Goal: Information Seeking & Learning: Learn about a topic

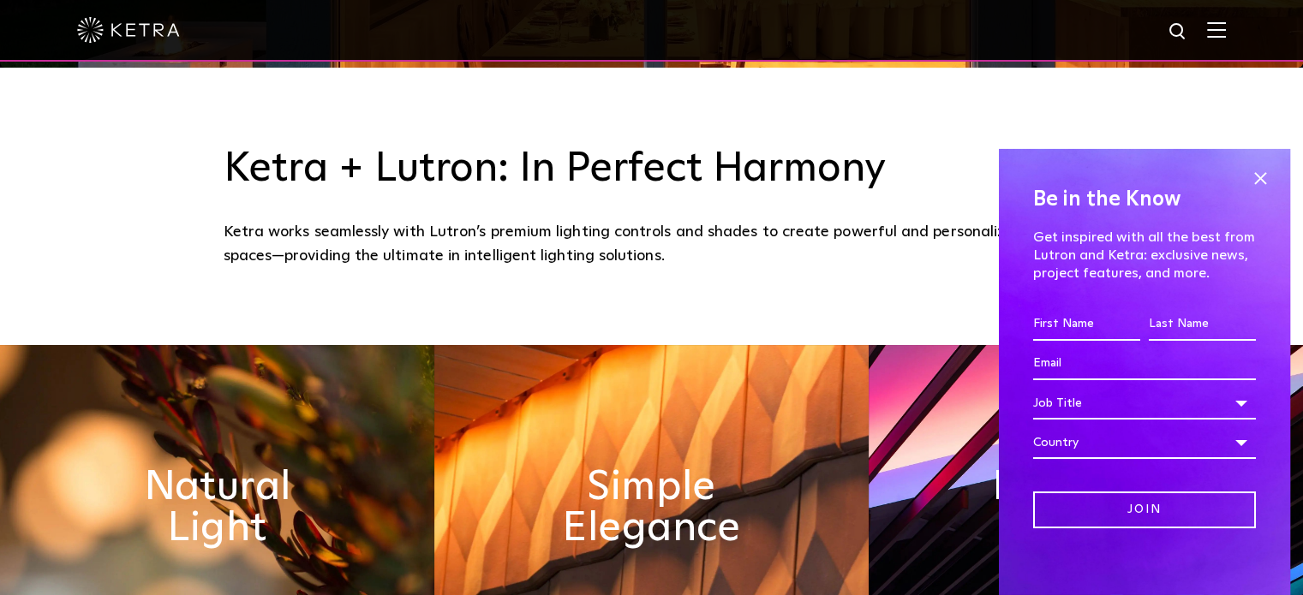
scroll to position [7, 0]
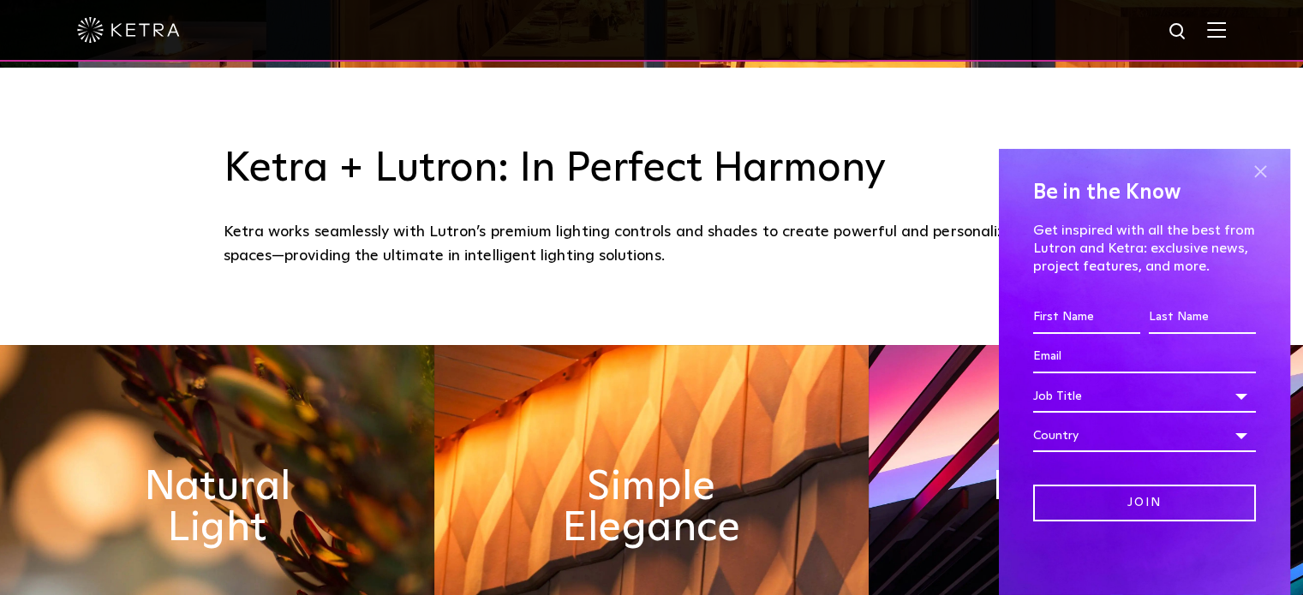
click at [1249, 164] on span at bounding box center [1260, 172] width 26 height 26
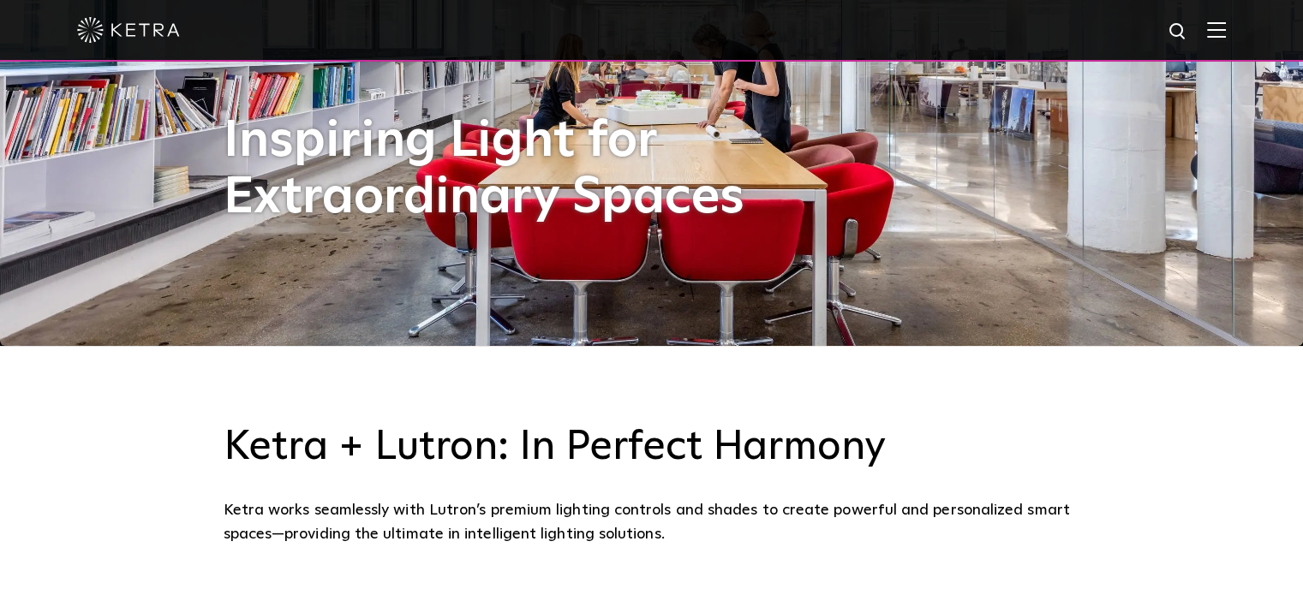
scroll to position [0, 0]
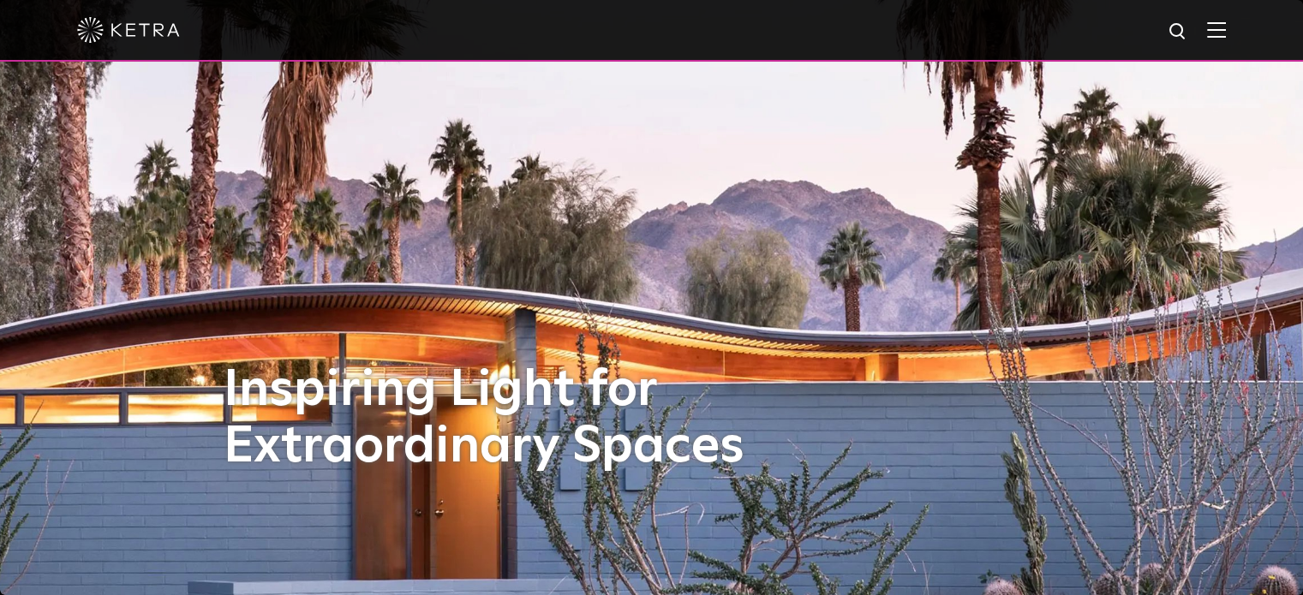
click at [1225, 33] on img at bounding box center [1216, 29] width 19 height 16
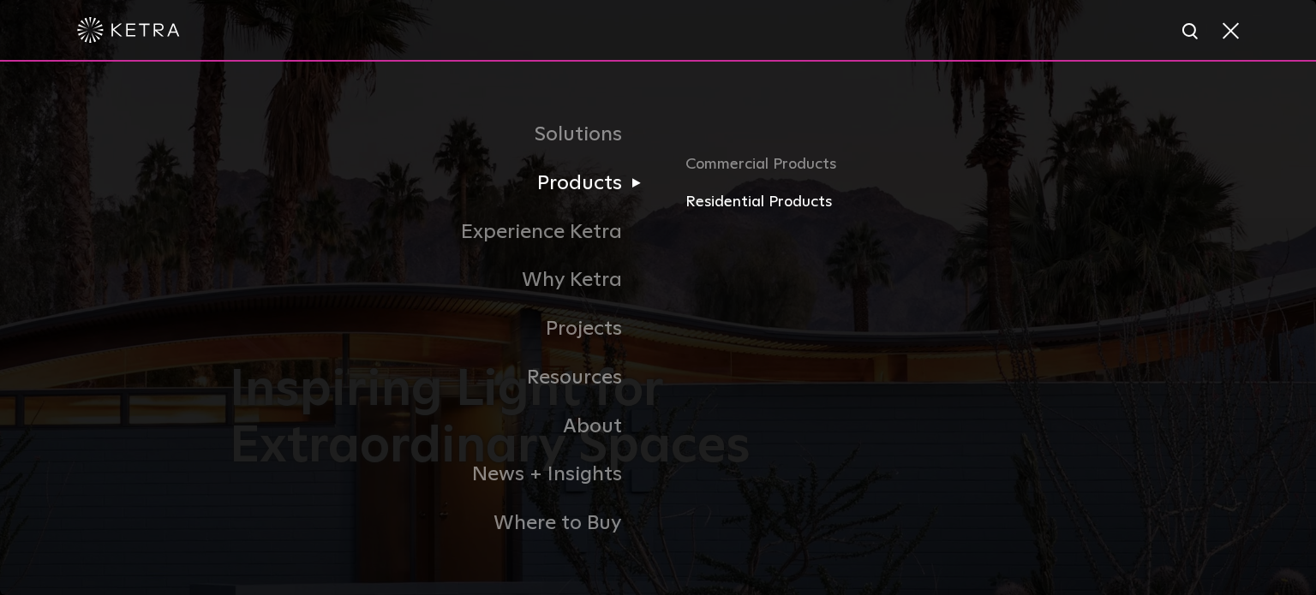
click at [732, 206] on link "Residential Products" at bounding box center [885, 202] width 401 height 25
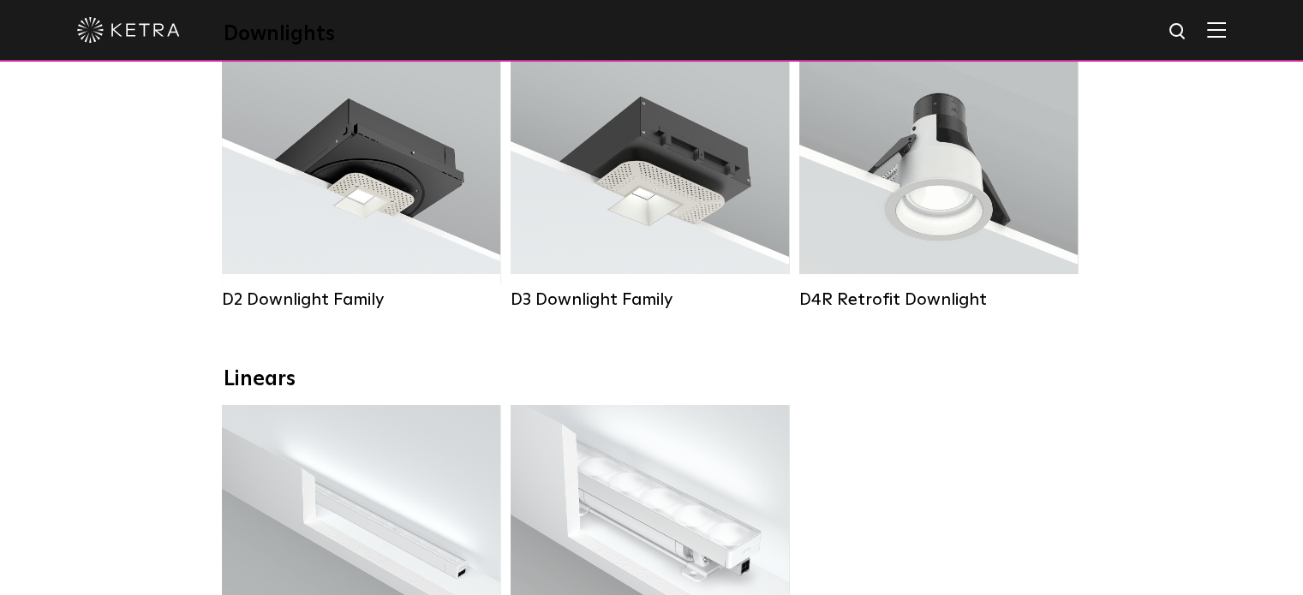
scroll to position [326, 0]
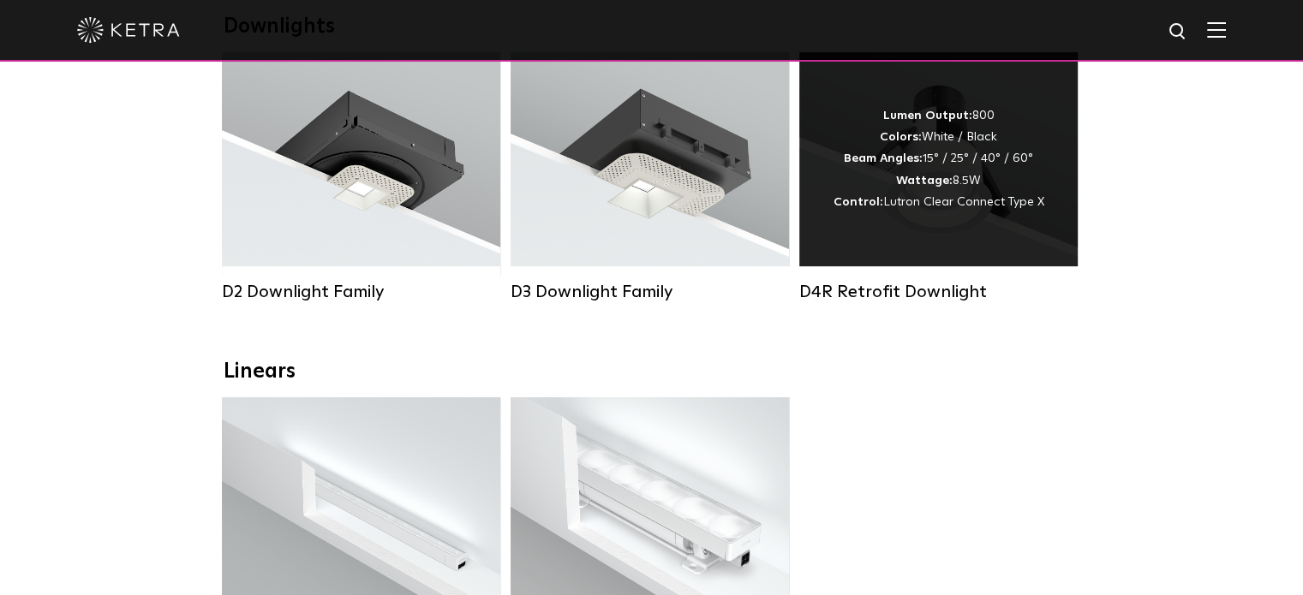
click at [928, 223] on div "Lumen Output: 800 Colors: White / Black Beam Angles: 15° / 25° / 40° / 60° Watt…" at bounding box center [938, 159] width 278 height 214
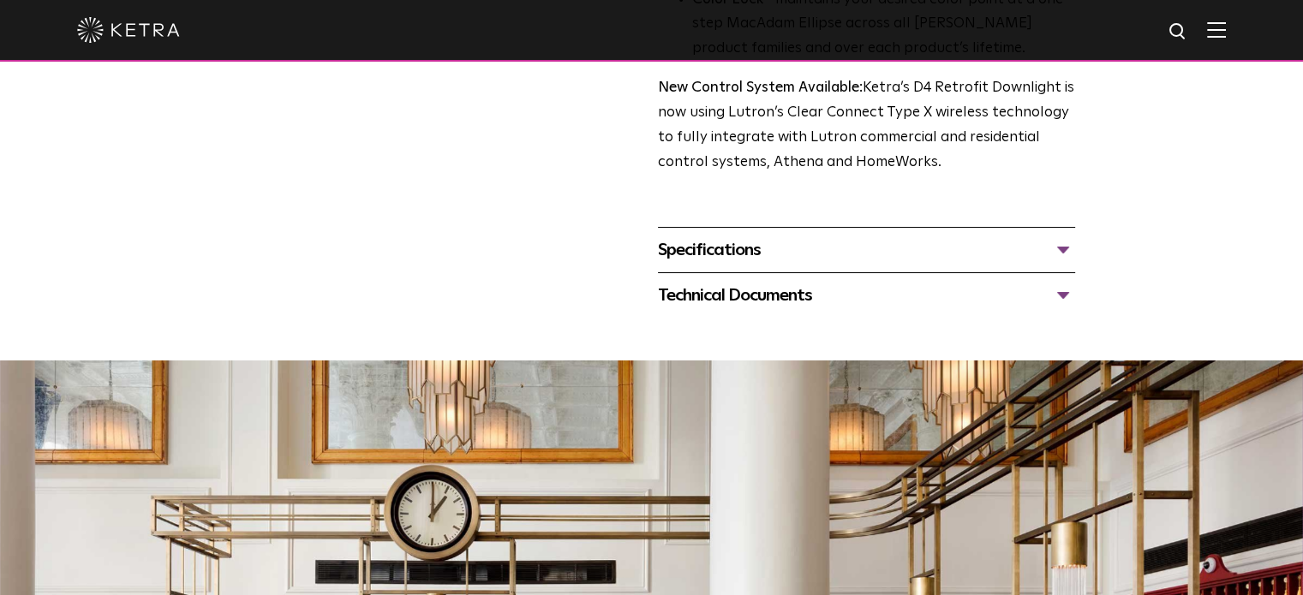
scroll to position [691, 0]
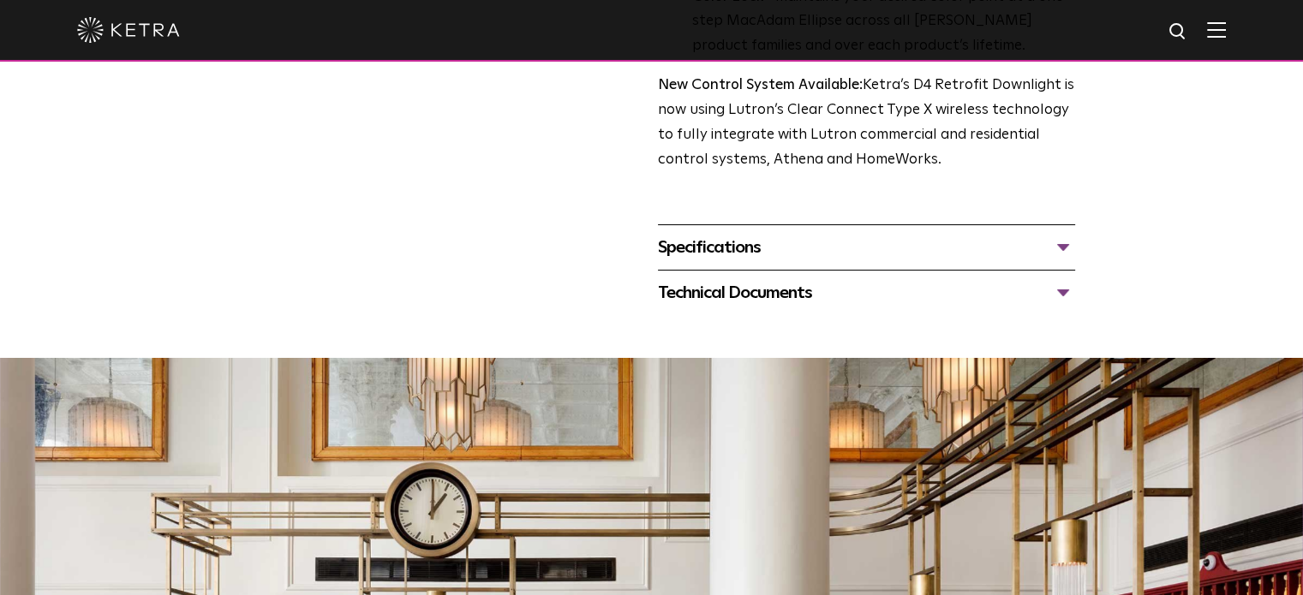
click at [977, 296] on div "Technical Documents" at bounding box center [866, 292] width 417 height 27
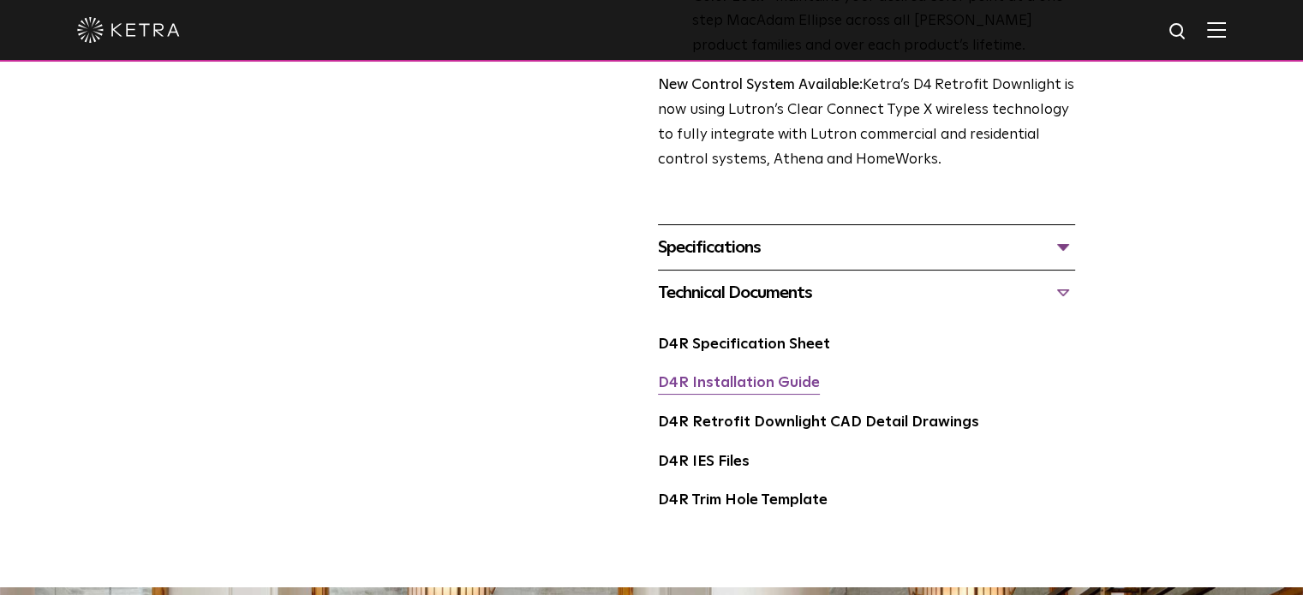
click at [735, 391] on link "D4R Installation Guide" at bounding box center [739, 383] width 162 height 15
click at [750, 351] on link "D4R Specification Sheet" at bounding box center [744, 345] width 172 height 15
click at [710, 388] on link "D4R Installation Guide" at bounding box center [739, 383] width 162 height 15
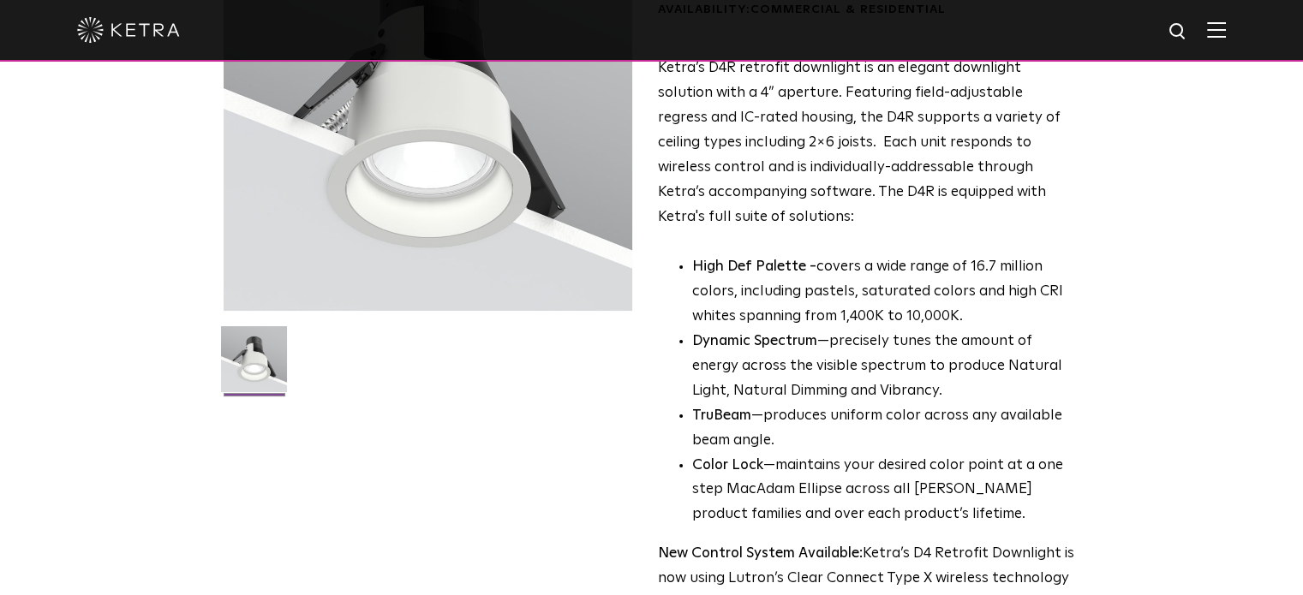
scroll to position [0, 0]
